Goal: Information Seeking & Learning: Learn about a topic

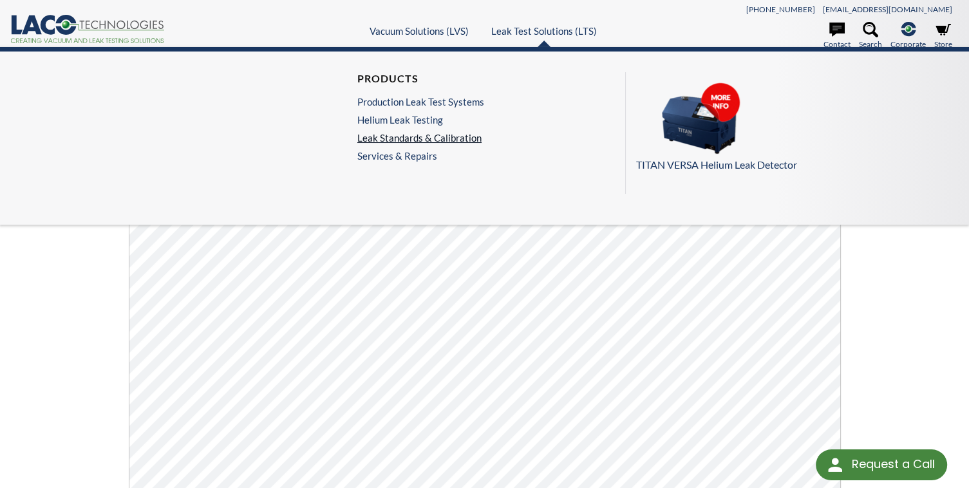
click at [440, 138] on link "Leak Standards & Calibration" at bounding box center [420, 138] width 127 height 12
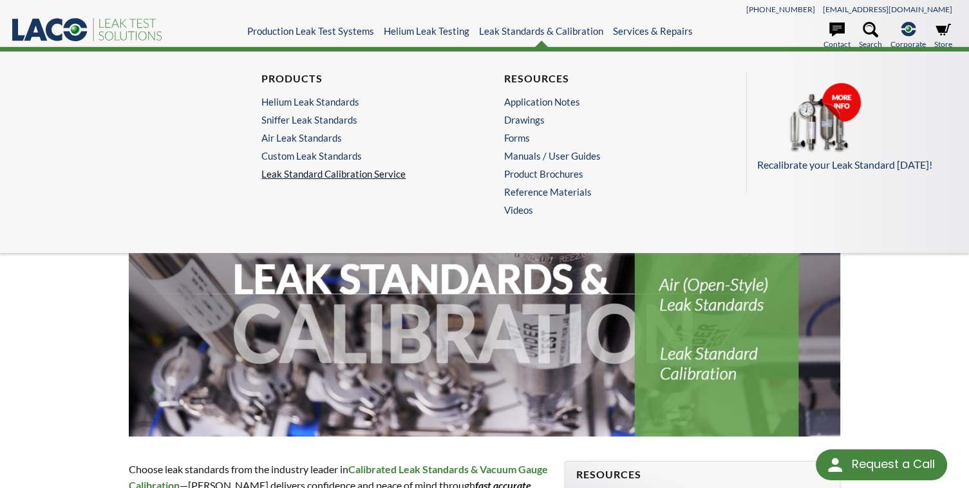
click at [355, 177] on link "Leak Standard Calibration Service" at bounding box center [362, 174] width 203 height 12
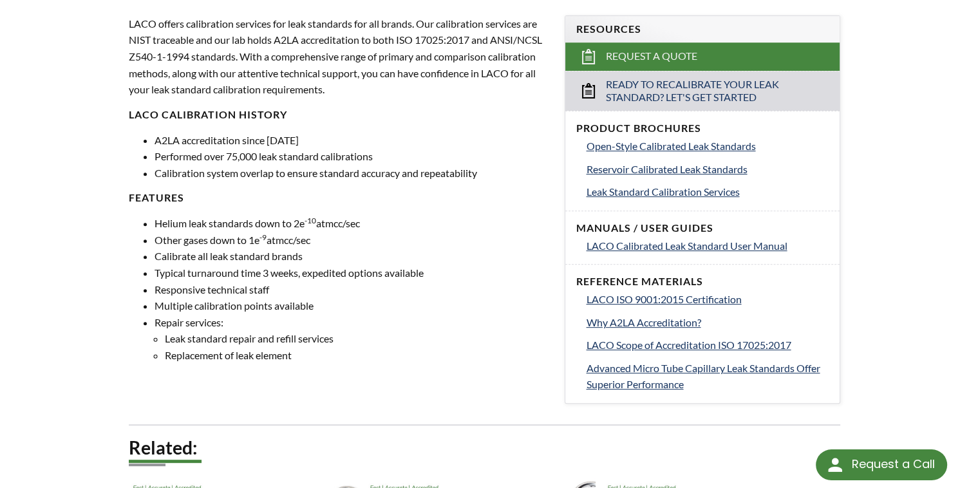
scroll to position [464, 0]
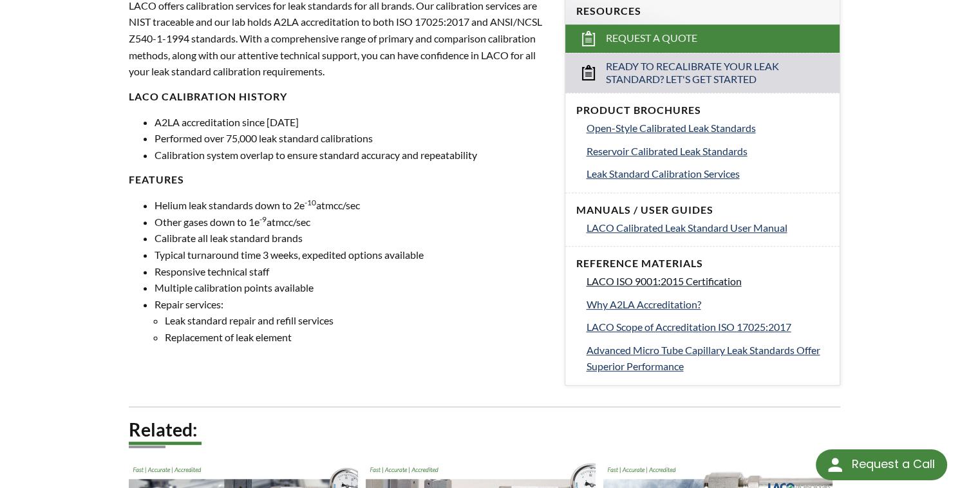
click at [687, 277] on span "LACO ISO 9001:2015 Certification" at bounding box center [663, 281] width 155 height 12
click at [682, 324] on span "LACO Scope of Accreditation ISO 17025:2017" at bounding box center [688, 327] width 205 height 12
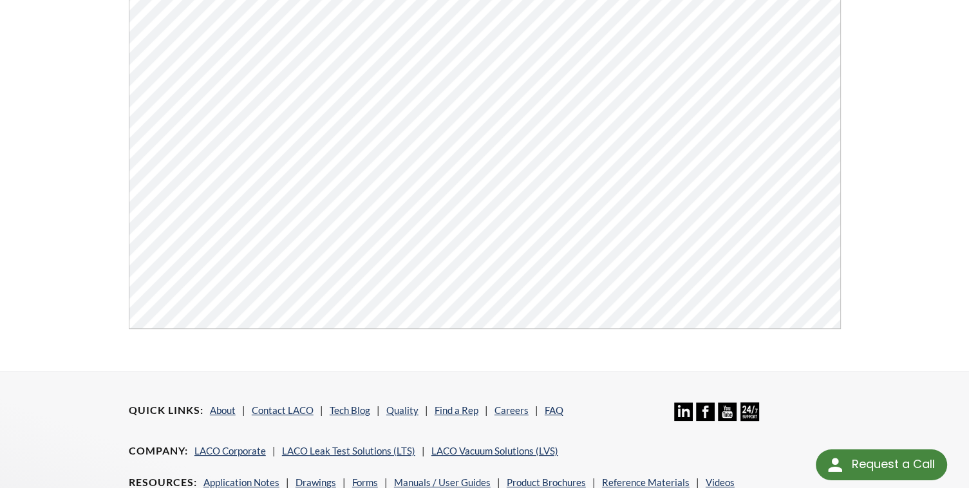
scroll to position [155, 0]
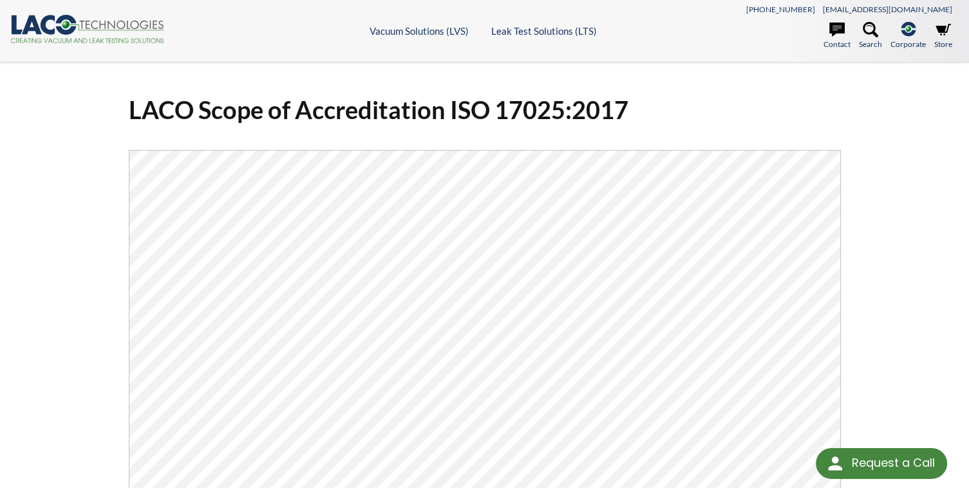
select select "Language Translate Widget"
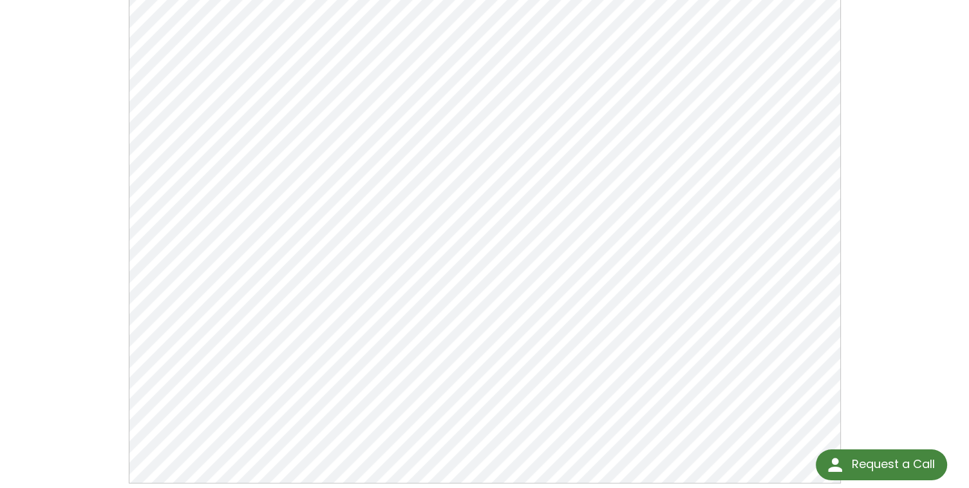
scroll to position [103, 0]
